Goal: Task Accomplishment & Management: Manage account settings

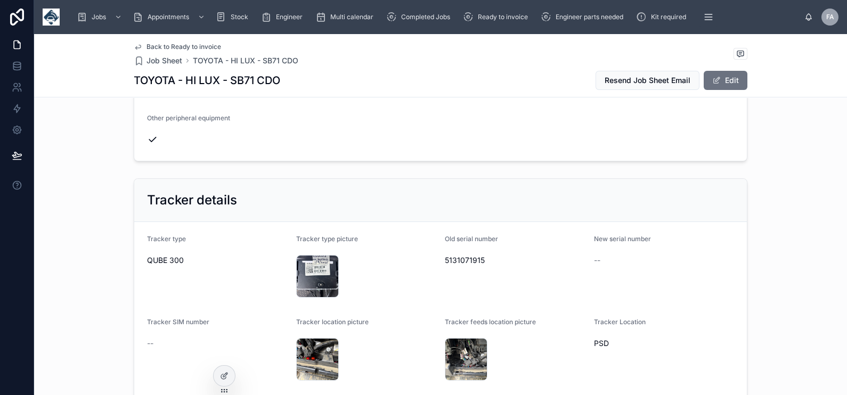
scroll to position [666, 0]
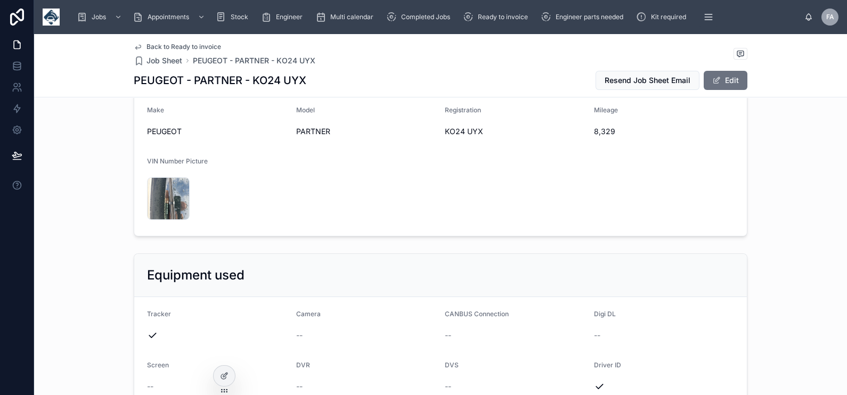
scroll to position [599, 0]
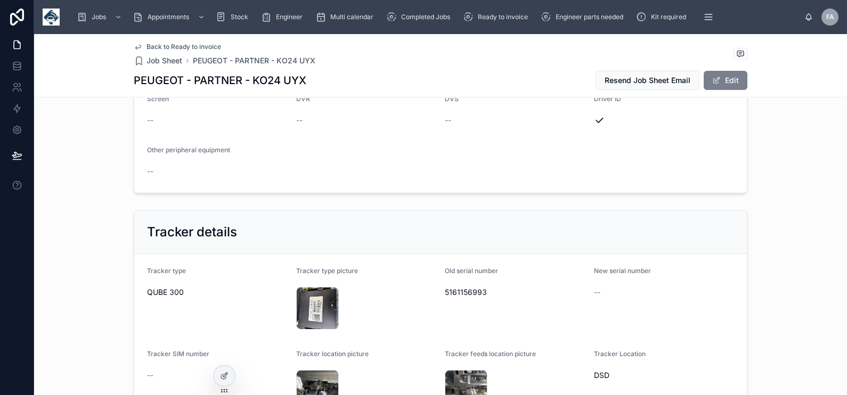
click at [712, 84] on span at bounding box center [716, 80] width 9 height 9
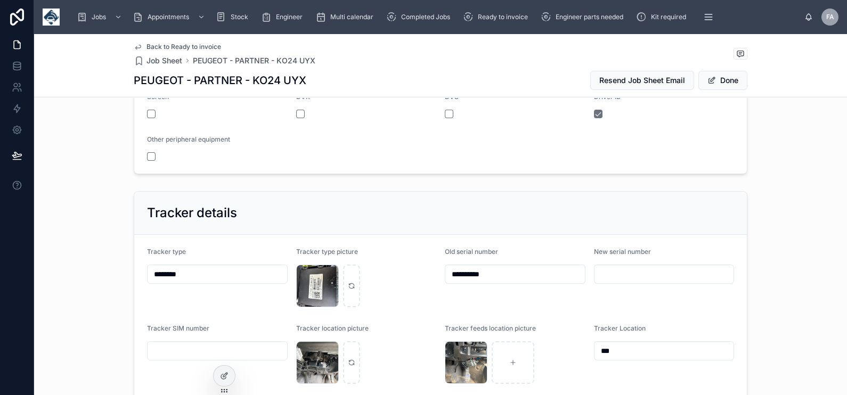
scroll to position [605, 0]
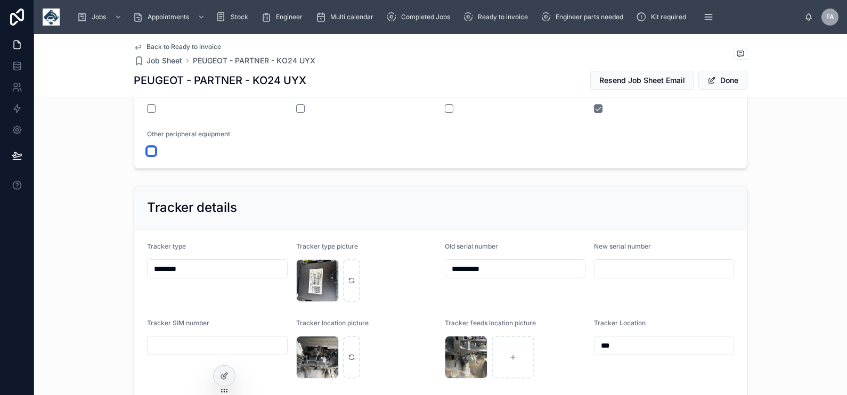
click at [147, 151] on button "button" at bounding box center [151, 151] width 9 height 9
click at [708, 84] on span at bounding box center [712, 80] width 9 height 9
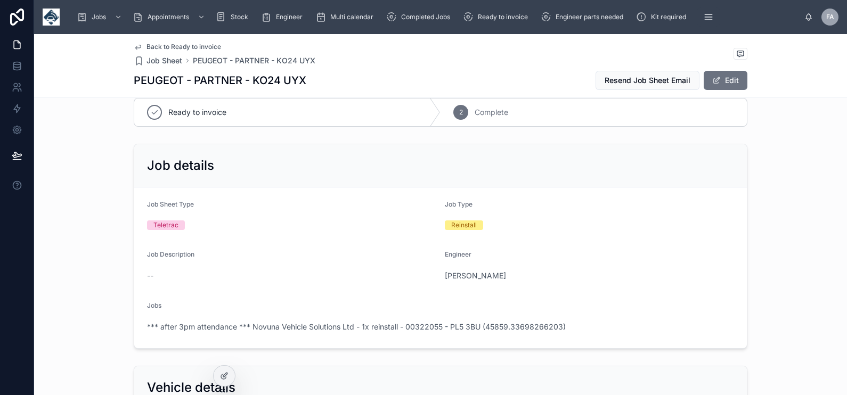
scroll to position [0, 0]
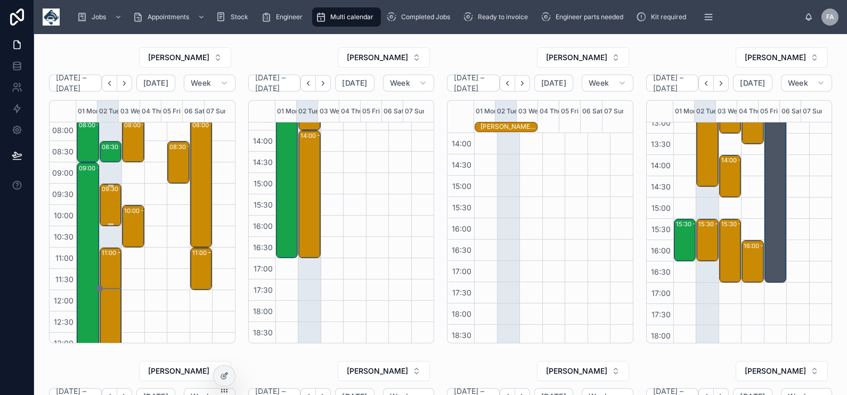
scroll to position [66, 0]
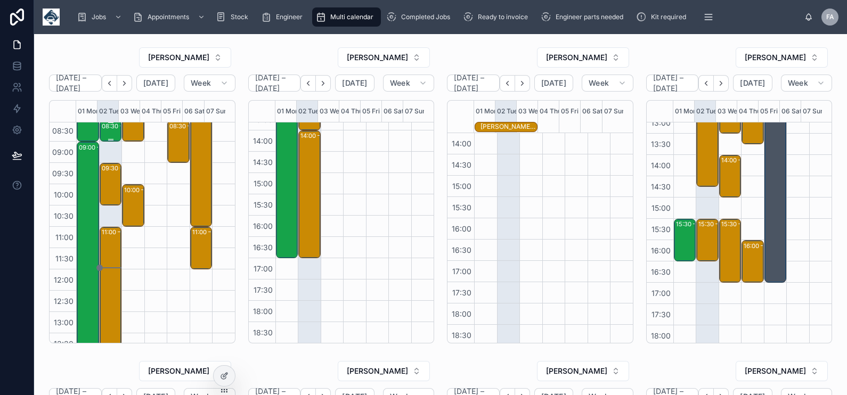
click at [114, 136] on div "08:30 – 09:00 Network (Catering Engineers) Ltd - 00324208 - 08.30 AM TIMED - 1 …" at bounding box center [111, 130] width 19 height 19
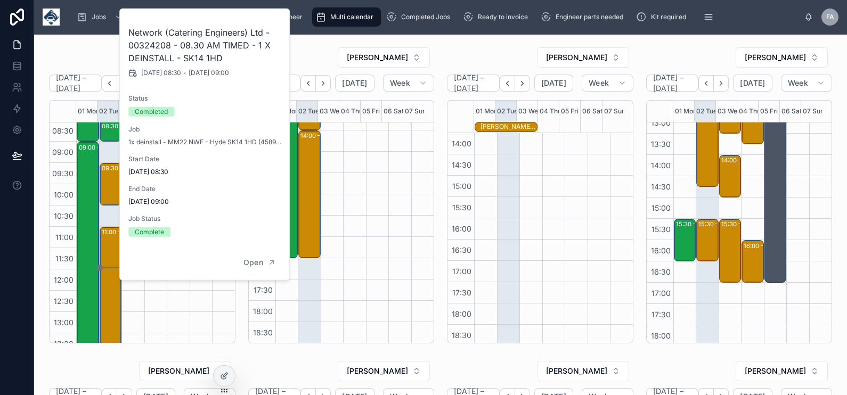
click at [111, 157] on div "08:30 – 09:00 Network (Catering Engineers) Ltd - 00324208 - 08.30 AM TIMED - 1 …" at bounding box center [110, 312] width 23 height 512
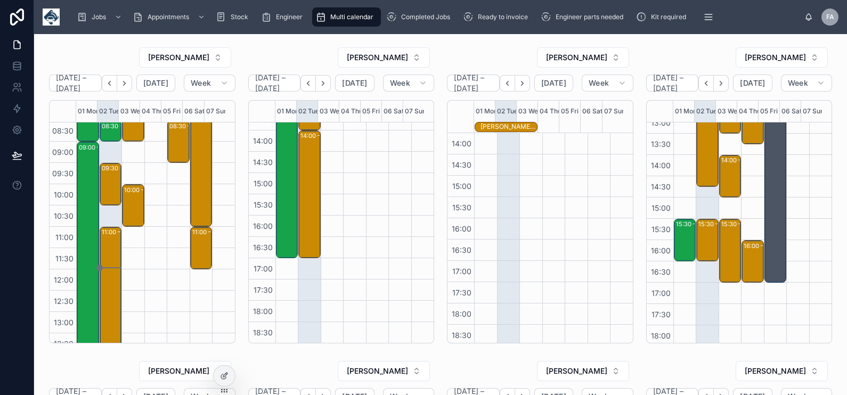
scroll to position [290, 0]
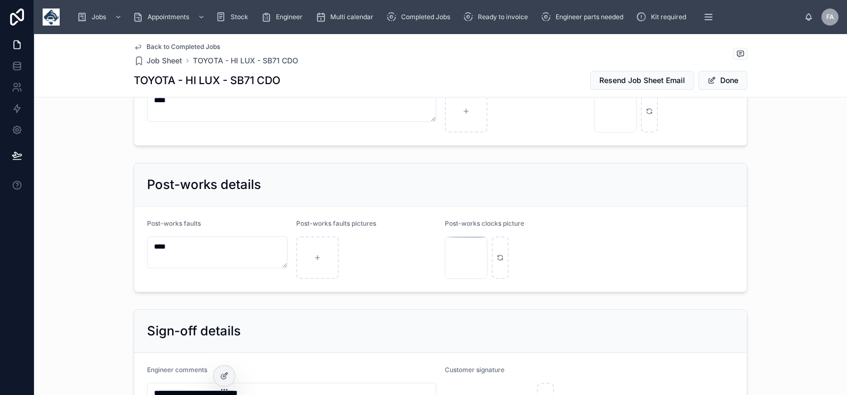
scroll to position [2398, 0]
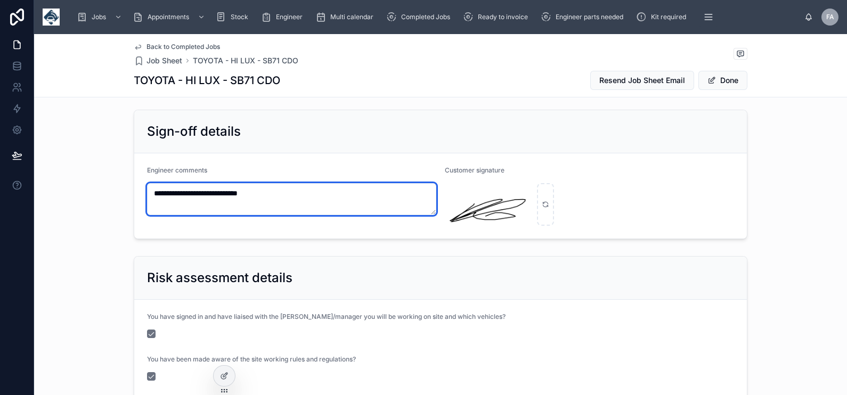
click at [292, 187] on textarea "**********" at bounding box center [291, 199] width 289 height 32
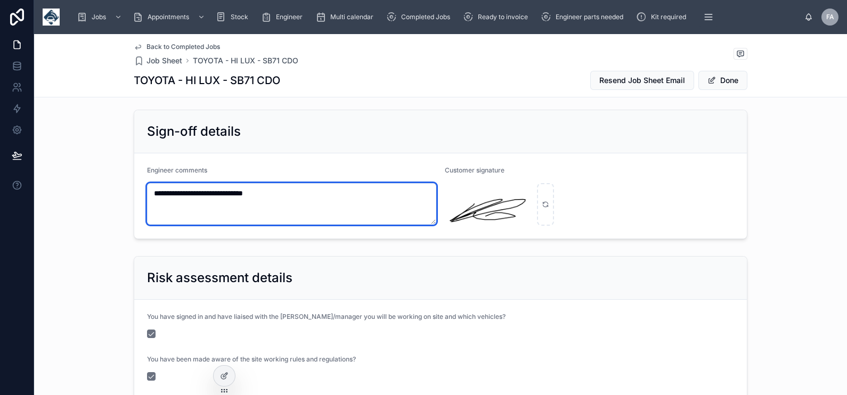
paste textarea "**********"
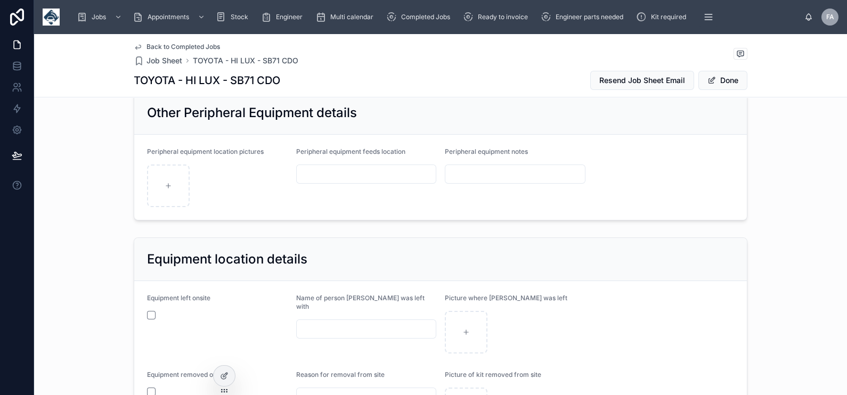
scroll to position [1132, 0]
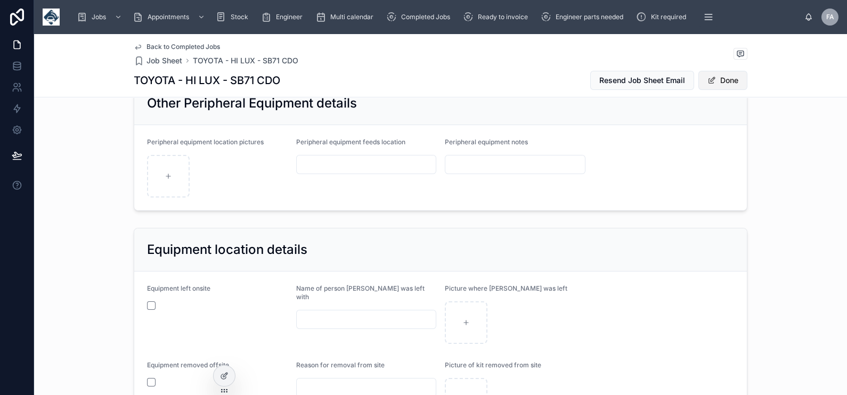
type textarea "**********"
click at [715, 84] on button "Done" at bounding box center [723, 80] width 49 height 19
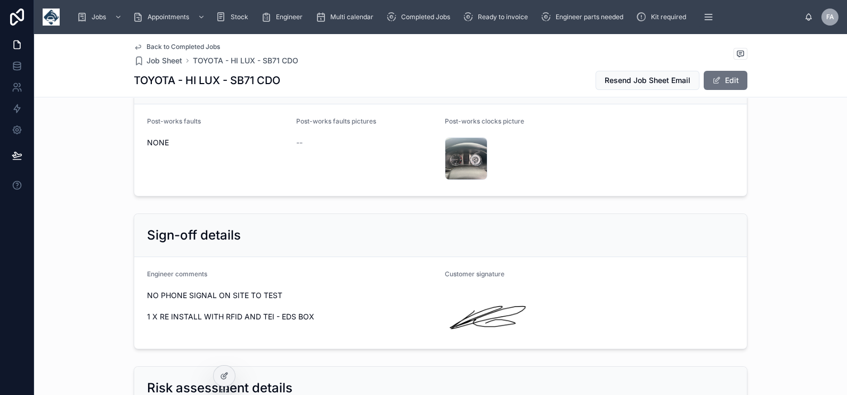
scroll to position [2198, 0]
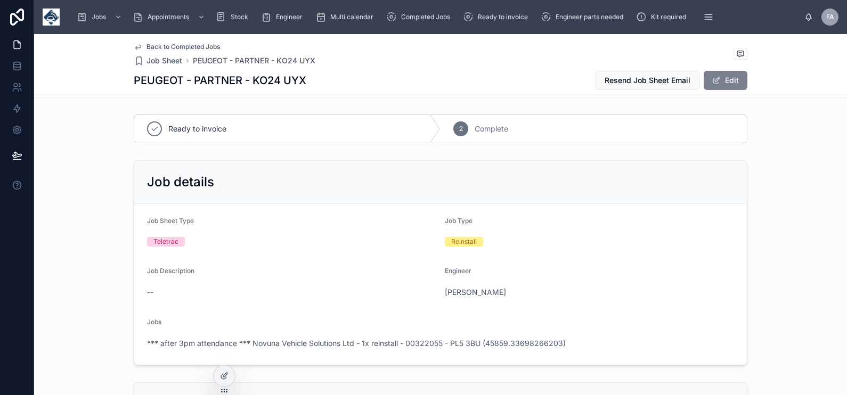
click at [732, 81] on button "Edit" at bounding box center [726, 80] width 44 height 19
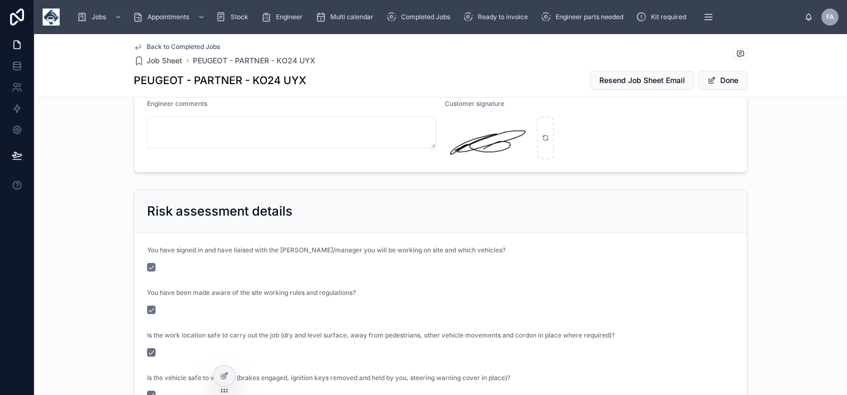
scroll to position [2331, 0]
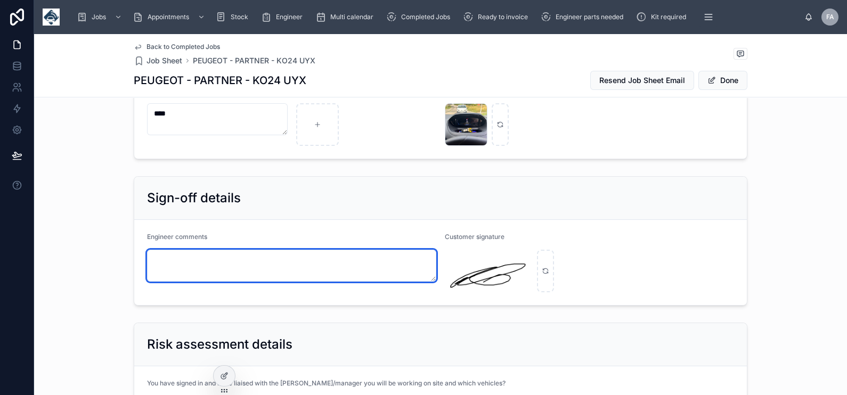
click at [231, 253] on textarea at bounding box center [291, 266] width 289 height 32
paste textarea "**********"
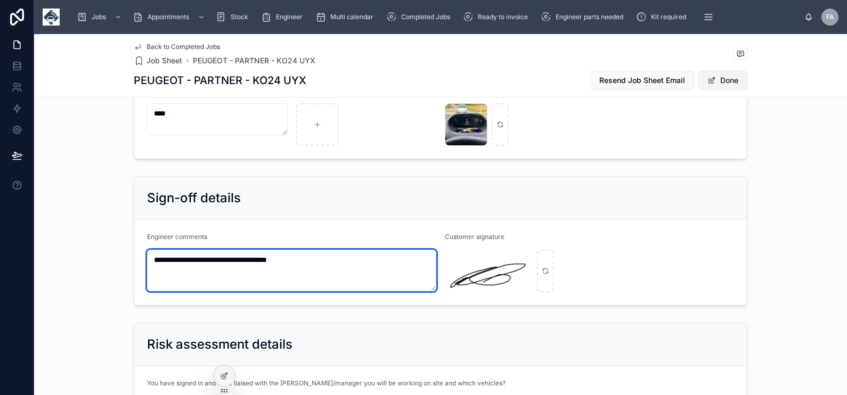
type textarea "**********"
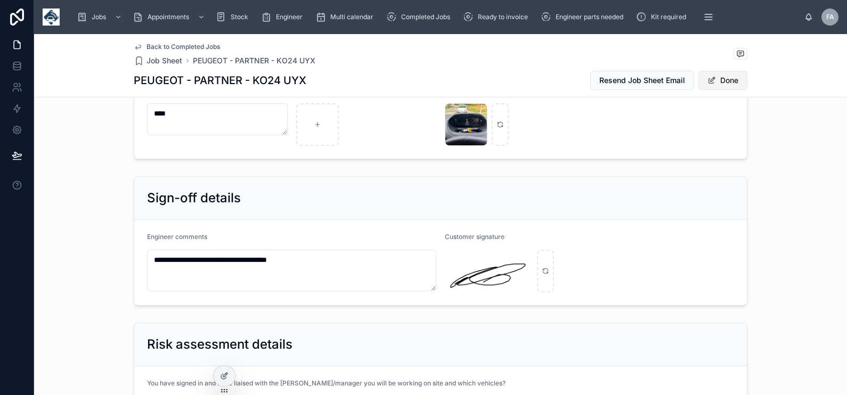
click at [711, 83] on button "Done" at bounding box center [723, 80] width 49 height 19
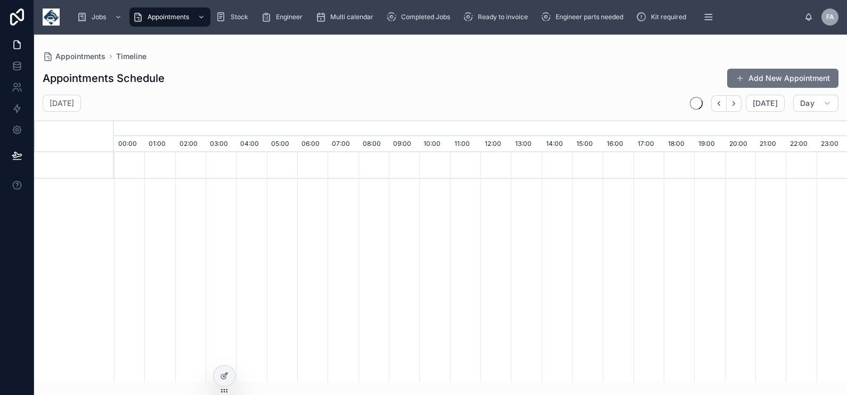
scroll to position [0, 5132]
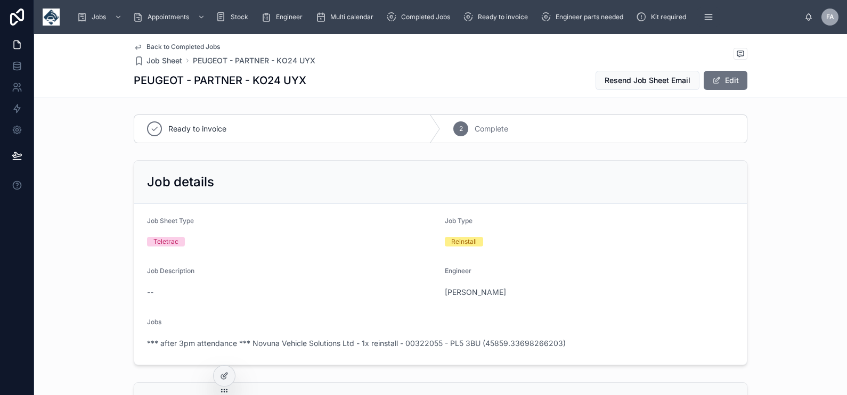
scroll to position [2233, 0]
